Goal: Task Accomplishment & Management: Use online tool/utility

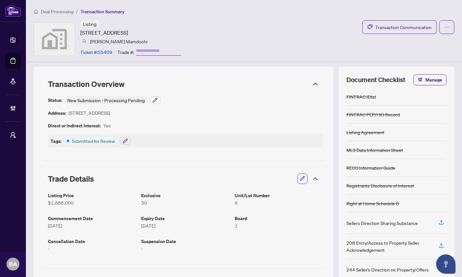
click at [60, 12] on span "Deal Processing" at bounding box center [57, 12] width 33 height 6
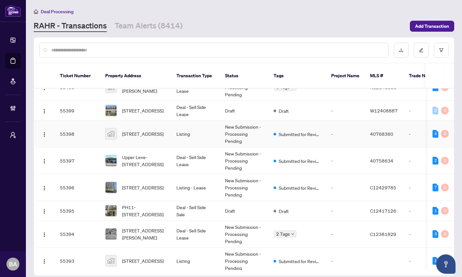
scroll to position [307, 0]
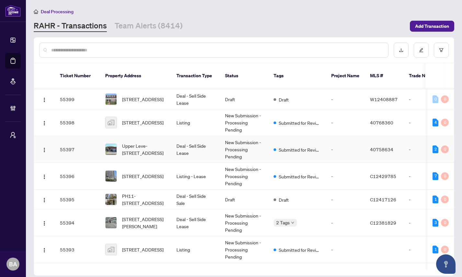
click at [85, 147] on td "55397" at bounding box center [77, 149] width 45 height 27
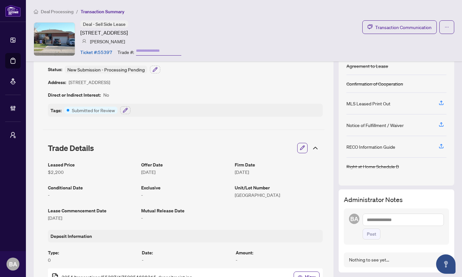
scroll to position [32, 0]
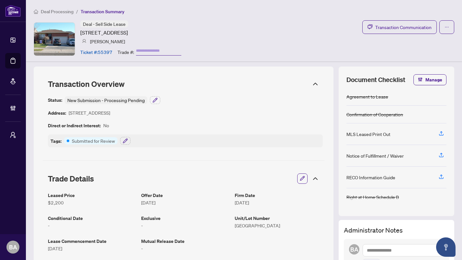
scroll to position [32, 0]
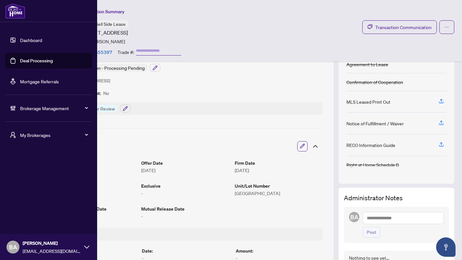
click at [31, 82] on link "Mortgage Referrals" at bounding box center [39, 82] width 39 height 6
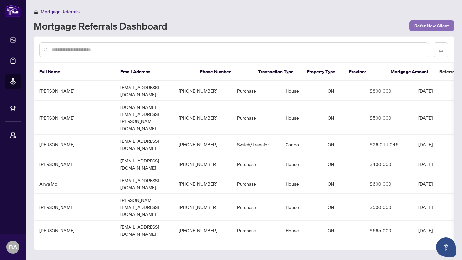
click at [426, 25] on span "Refer New Client" at bounding box center [431, 26] width 35 height 10
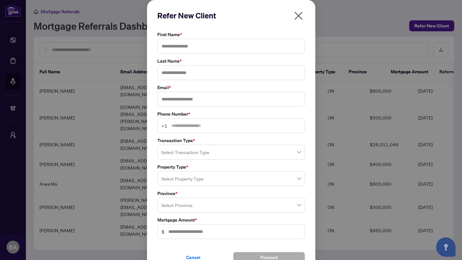
scroll to position [7, 0]
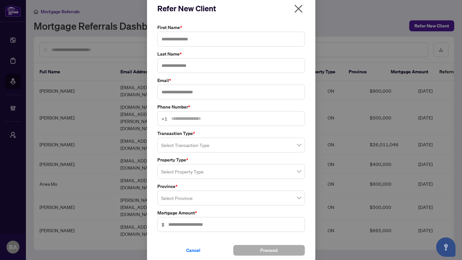
click at [212, 146] on input "search" at bounding box center [228, 146] width 134 height 14
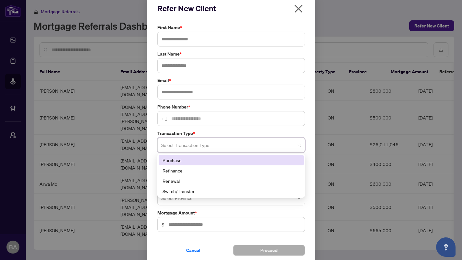
click at [222, 134] on label "Transaction Type *" at bounding box center [231, 133] width 148 height 7
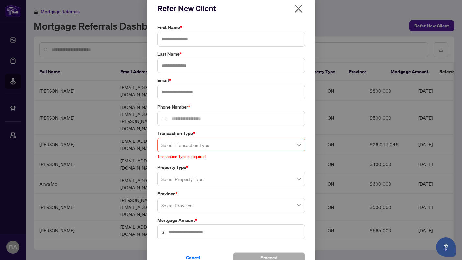
click at [214, 145] on input "search" at bounding box center [228, 146] width 134 height 14
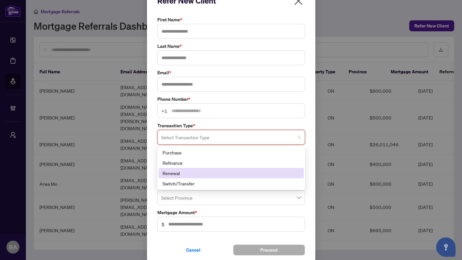
scroll to position [18, 0]
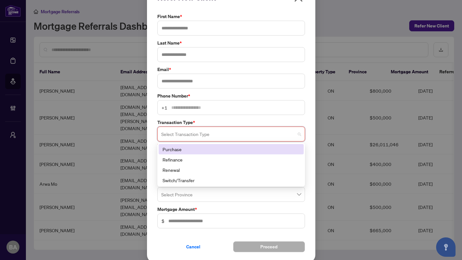
click at [247, 121] on label "Transaction Type *" at bounding box center [231, 122] width 148 height 7
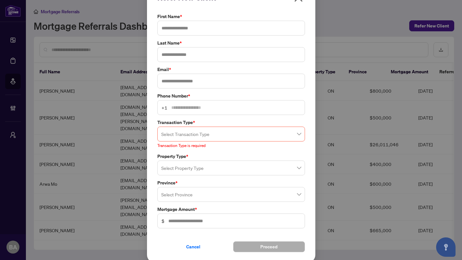
scroll to position [0, 0]
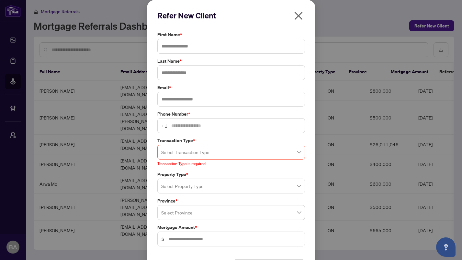
click at [299, 16] on icon "close" at bounding box center [298, 16] width 8 height 8
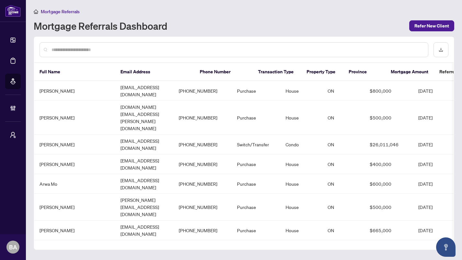
click at [277, 25] on div "Mortgage Referrals Dashboard" at bounding box center [219, 26] width 371 height 10
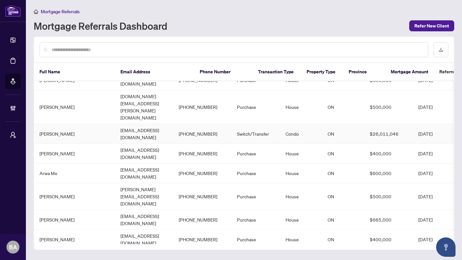
click at [173, 124] on td "[EMAIL_ADDRESS][DOMAIN_NAME]" at bounding box center [144, 134] width 58 height 20
click at [149, 124] on td "[EMAIL_ADDRESS][DOMAIN_NAME]" at bounding box center [144, 134] width 58 height 20
click at [93, 124] on td "[PERSON_NAME]" at bounding box center [74, 134] width 81 height 20
click at [60, 124] on td "[PERSON_NAME]" at bounding box center [74, 134] width 81 height 20
click at [58, 124] on td "[PERSON_NAME]" at bounding box center [74, 134] width 81 height 20
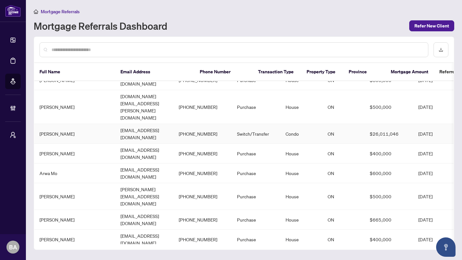
click at [84, 124] on td "[PERSON_NAME]" at bounding box center [74, 134] width 81 height 20
click at [232, 124] on td "[PHONE_NUMBER]" at bounding box center [202, 134] width 58 height 20
click at [280, 124] on td "Switch/Transfer" at bounding box center [256, 134] width 49 height 20
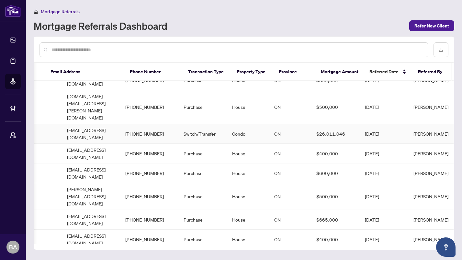
click at [297, 124] on td "ON" at bounding box center [290, 134] width 42 height 20
click at [346, 124] on td "$26,011,046" at bounding box center [335, 134] width 49 height 20
click at [404, 124] on td "[DATE]" at bounding box center [383, 134] width 49 height 20
drag, startPoint x: 444, startPoint y: 141, endPoint x: 416, endPoint y: 142, distance: 27.9
click at [416, 164] on td "[PERSON_NAME]" at bounding box center [430, 174] width 45 height 20
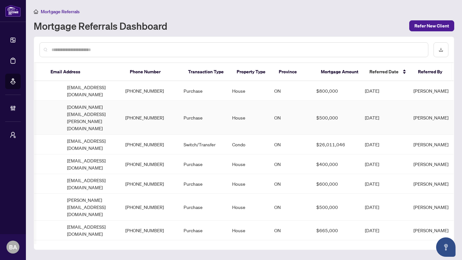
click at [425, 106] on td "[PERSON_NAME]" at bounding box center [430, 118] width 45 height 34
drag, startPoint x: 444, startPoint y: 107, endPoint x: 418, endPoint y: 106, distance: 26.5
click at [418, 106] on td "[PERSON_NAME]" at bounding box center [430, 118] width 45 height 34
click at [416, 106] on td "[PERSON_NAME]" at bounding box center [430, 118] width 45 height 34
click at [217, 22] on div "Mortgage Referrals Dashboard" at bounding box center [219, 26] width 371 height 10
